Goal: Task Accomplishment & Management: Manage account settings

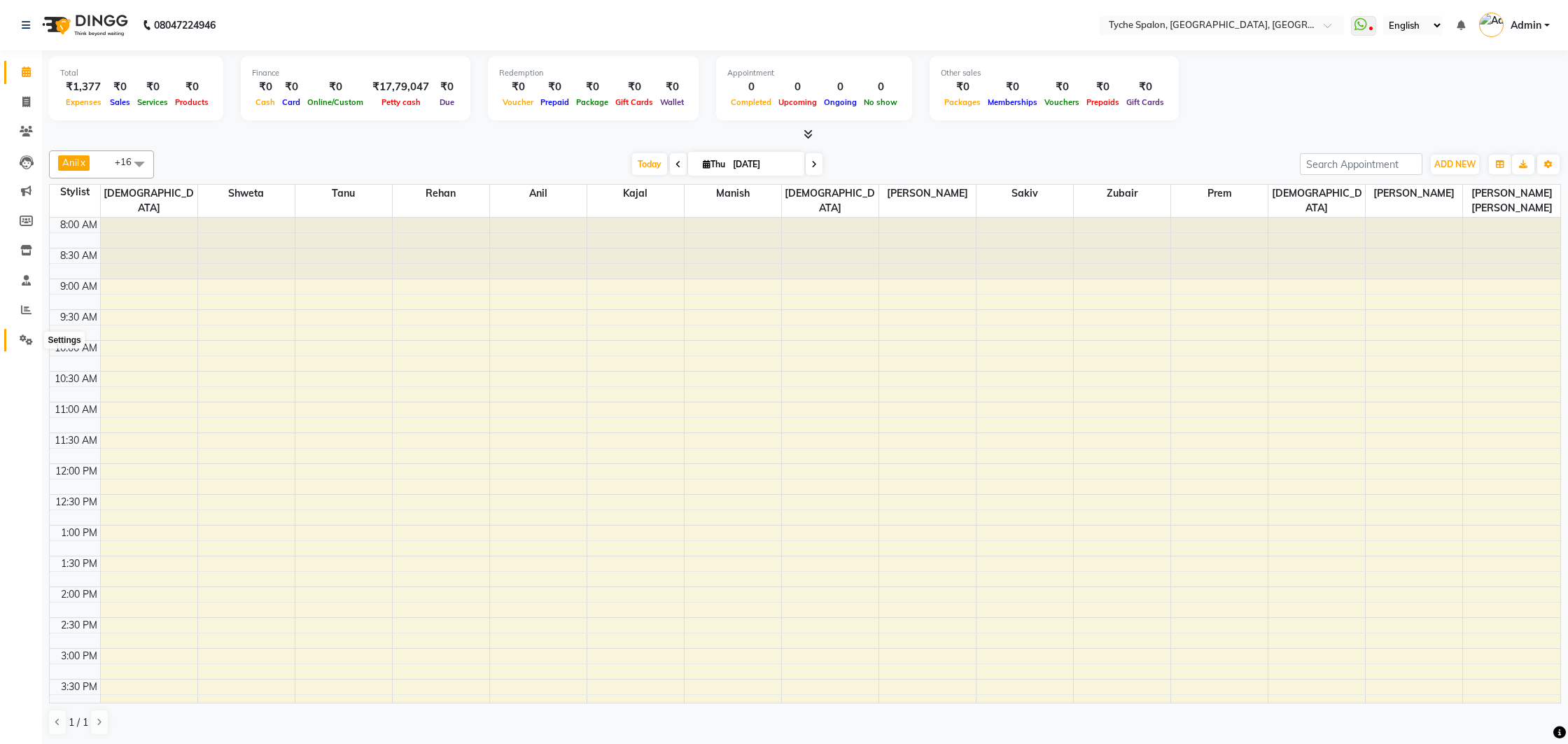
click at [23, 338] on icon at bounding box center [26, 340] width 13 height 11
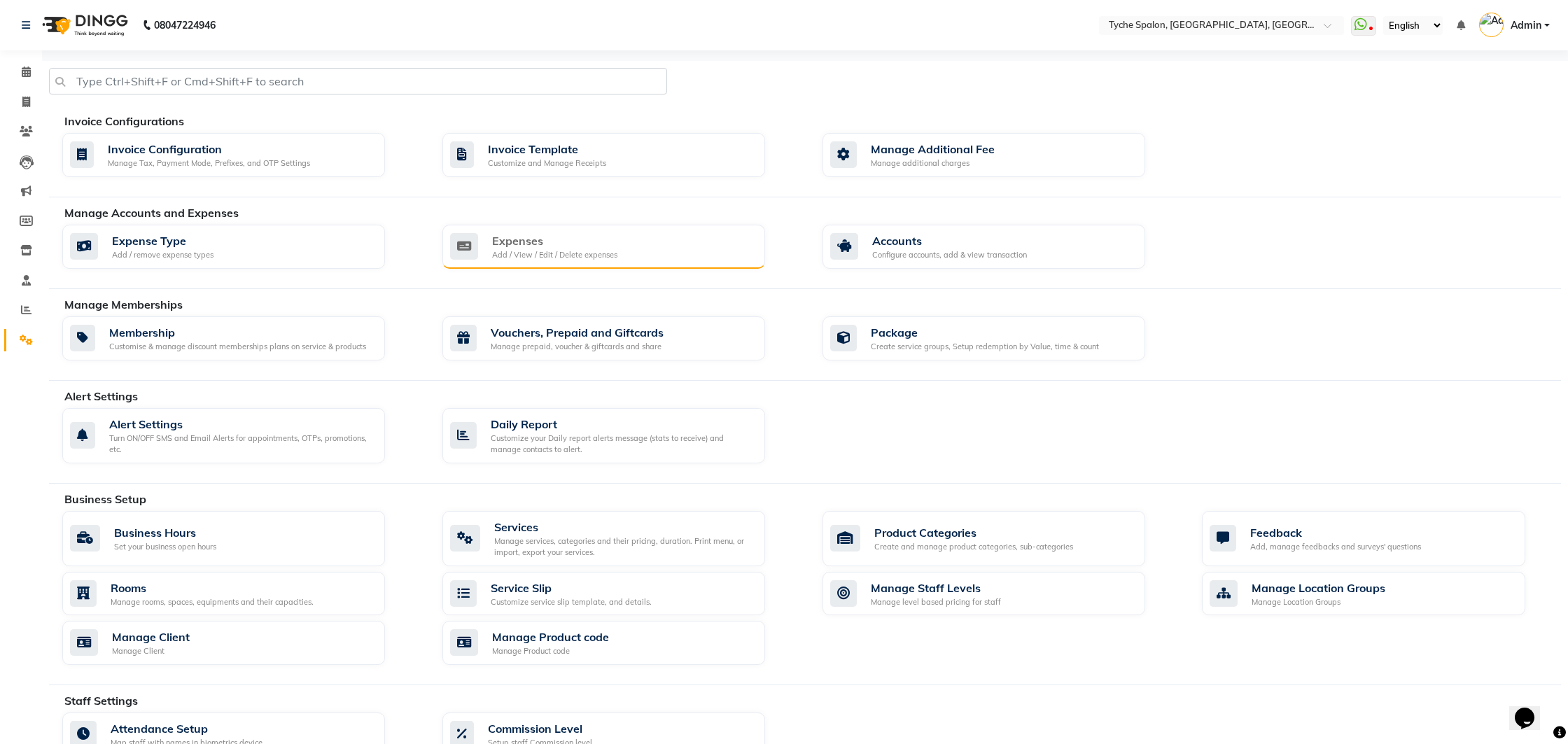
click at [572, 235] on div "Expenses" at bounding box center [554, 241] width 125 height 17
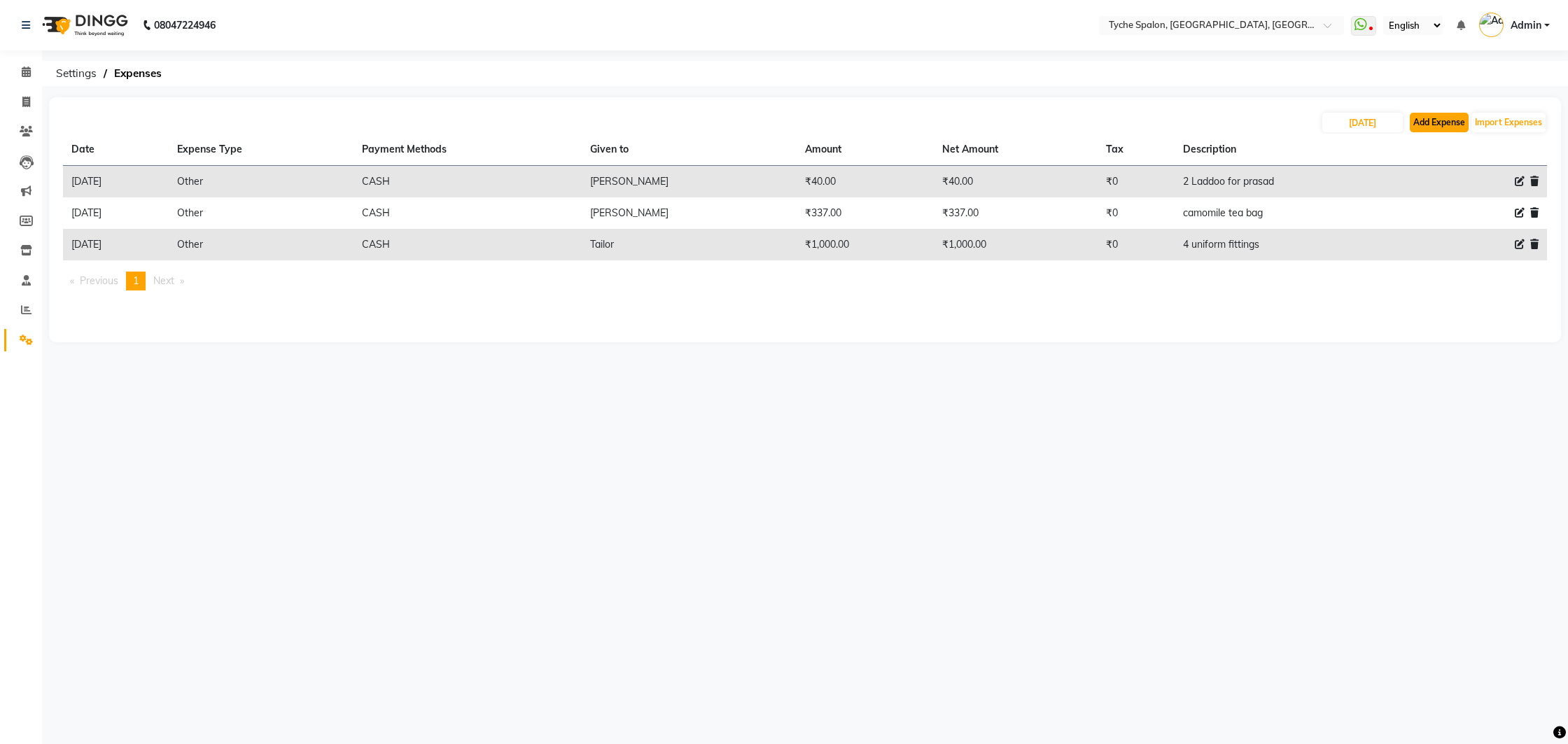
click at [1439, 128] on button "Add Expense" at bounding box center [1438, 123] width 59 height 20
select select "1"
select select "5315"
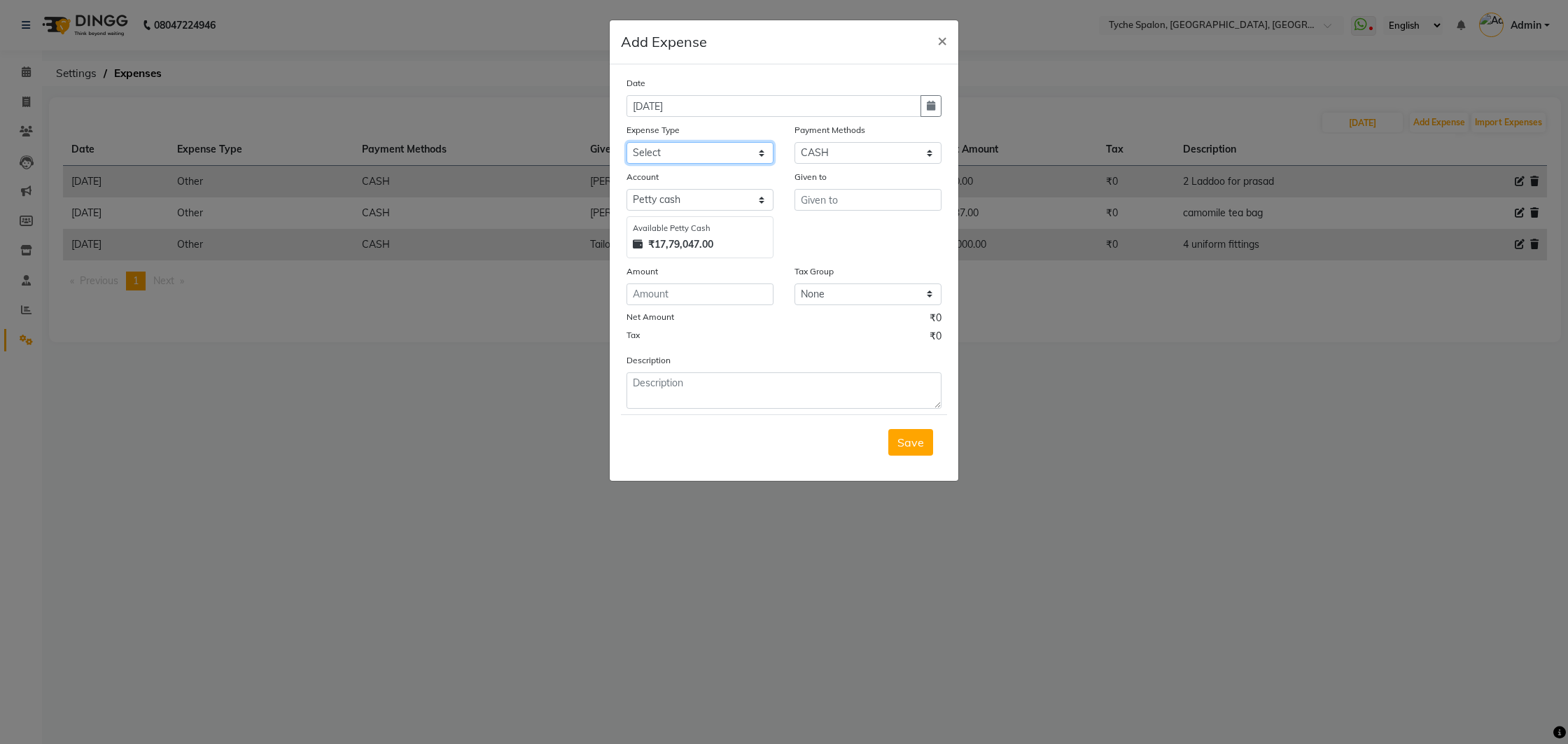
click at [688, 152] on select "Select Advance Salary Bank charges Car maintenance Cash transfer to bank Cash t…" at bounding box center [700, 153] width 147 height 21
select select "10"
click at [626, 142] on select "Select Advance Salary Bank charges Car maintenance Cash transfer to bank Cash t…" at bounding box center [700, 153] width 147 height 21
click at [852, 199] on input "text" at bounding box center [868, 199] width 147 height 21
type input "Chai wala"
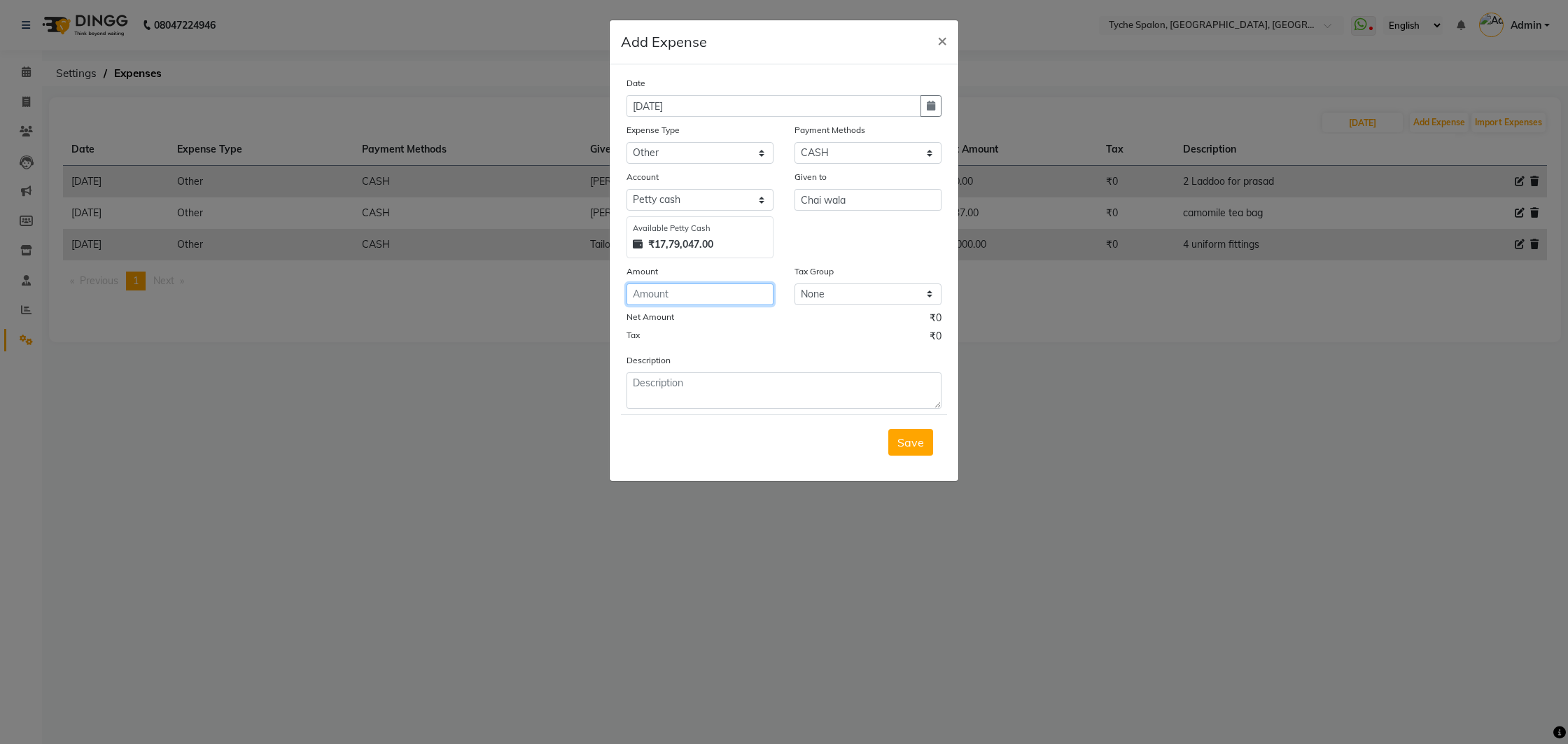
click at [718, 293] on input "number" at bounding box center [700, 294] width 147 height 21
type input "1"
type input "260"
click at [702, 399] on textarea at bounding box center [784, 390] width 315 height 37
type textarea "tea for staff"
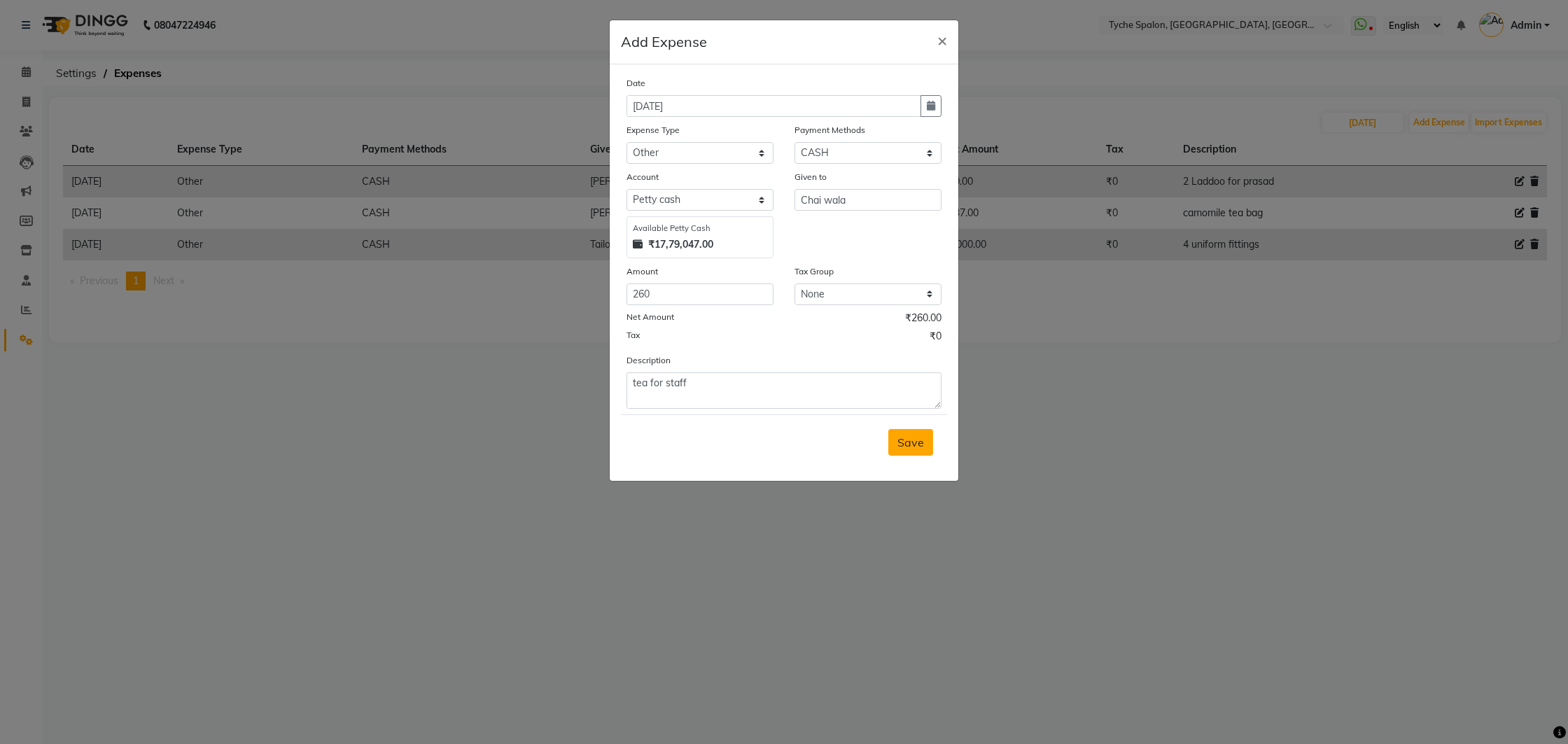
click at [905, 443] on span "Save" at bounding box center [910, 442] width 27 height 14
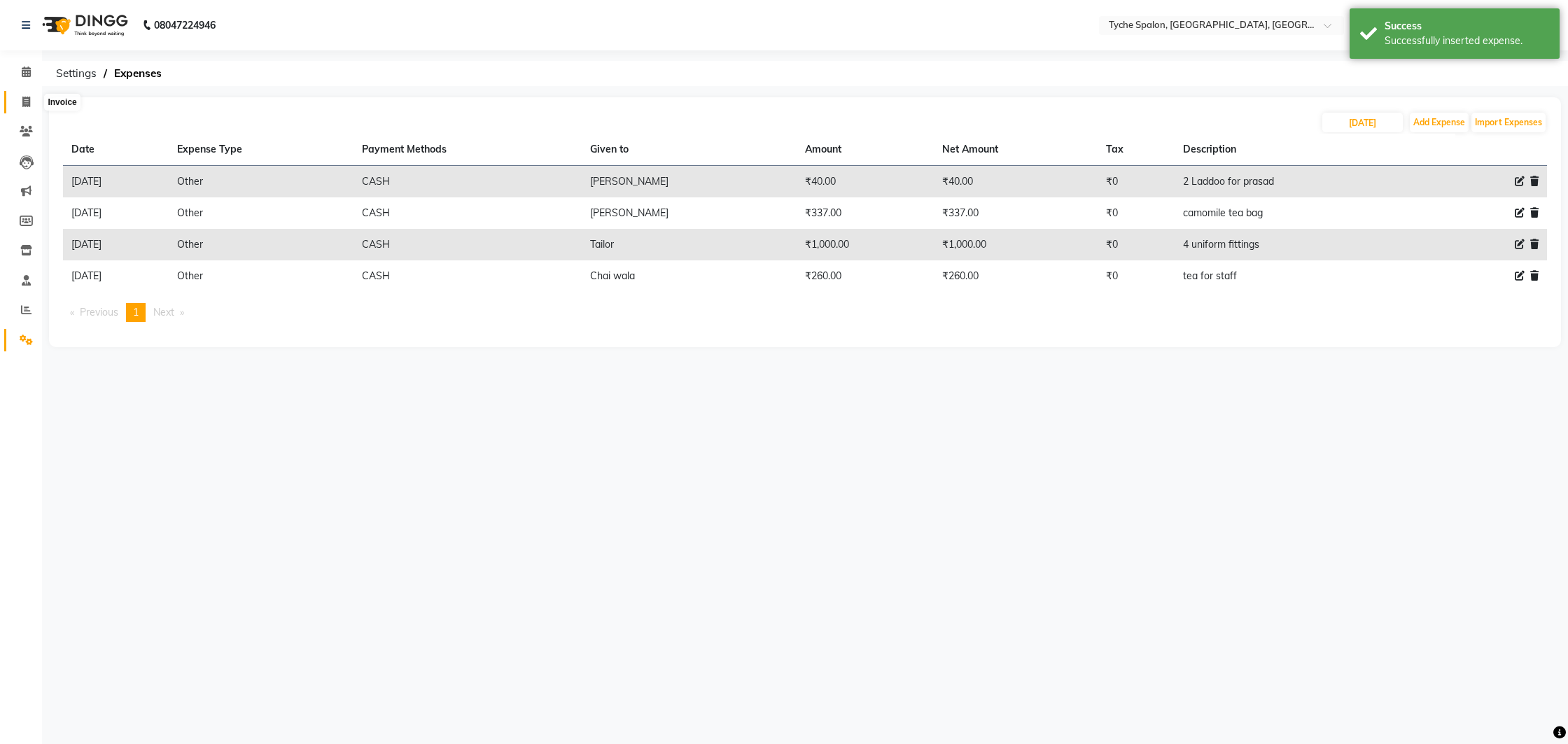
click at [37, 106] on span at bounding box center [26, 102] width 24 height 16
select select "service"
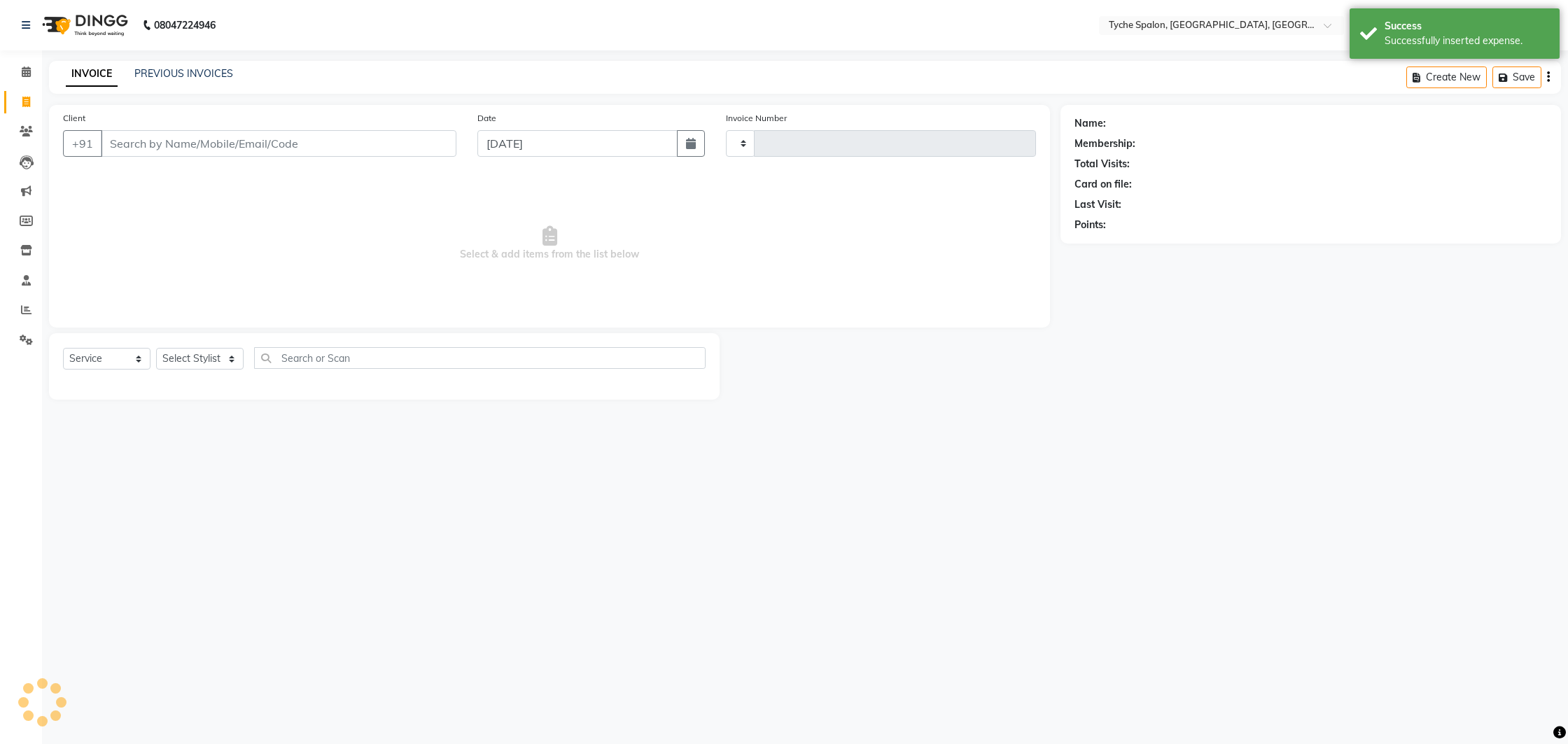
type input "0963"
click at [29, 100] on icon at bounding box center [26, 102] width 8 height 11
select select "6320"
select select "service"
